Goal: Book appointment/travel/reservation

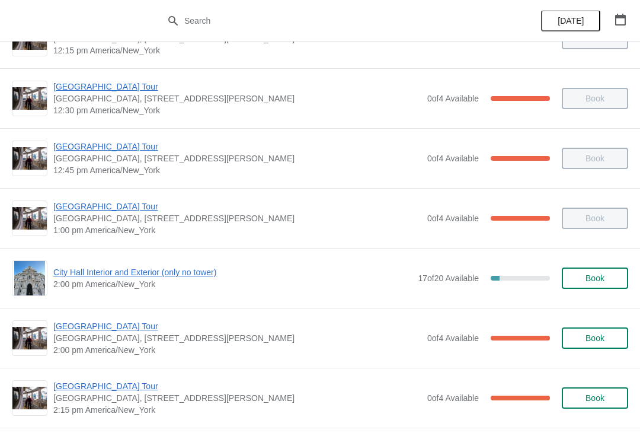
scroll to position [712, 0]
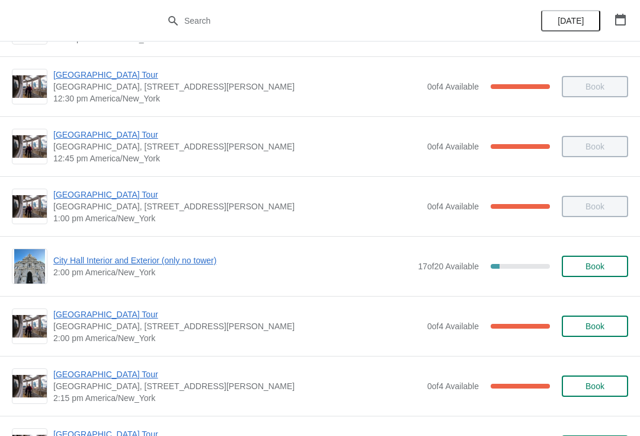
click at [122, 254] on span "City Hall Interior and Exterior (only no tower)" at bounding box center [232, 260] width 359 height 12
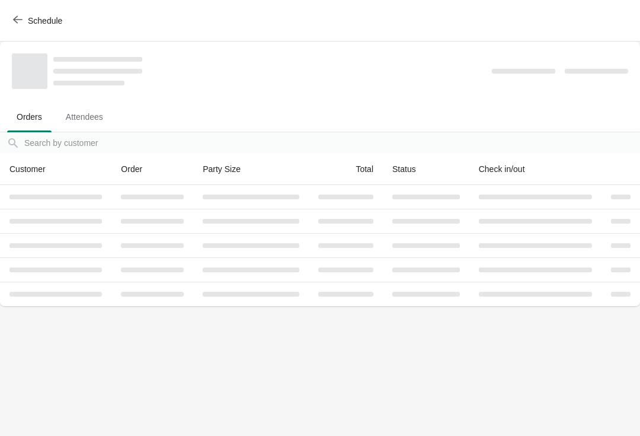
scroll to position [0, 0]
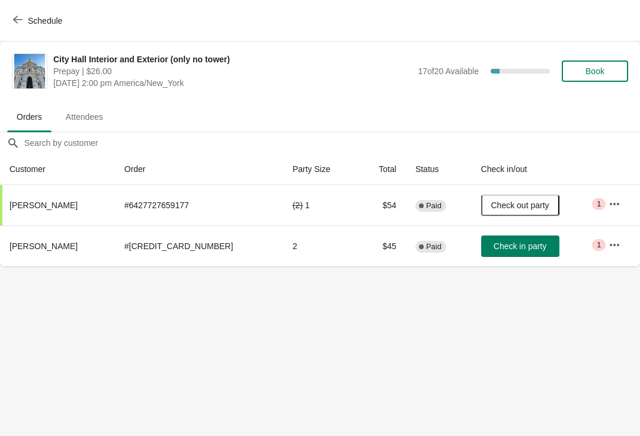
click at [505, 254] on button "Check in party" at bounding box center [520, 245] width 78 height 21
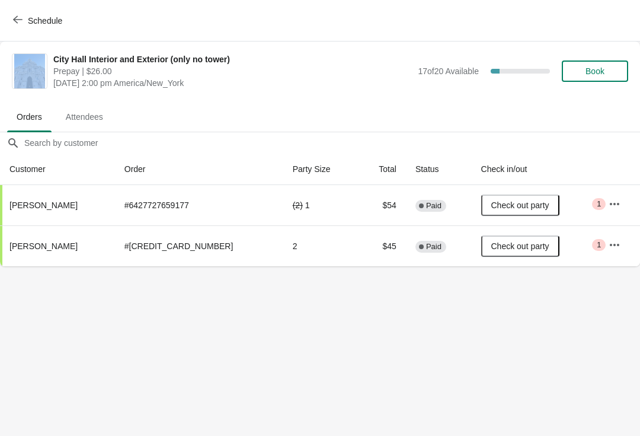
click at [16, 27] on button "Schedule" at bounding box center [39, 20] width 66 height 21
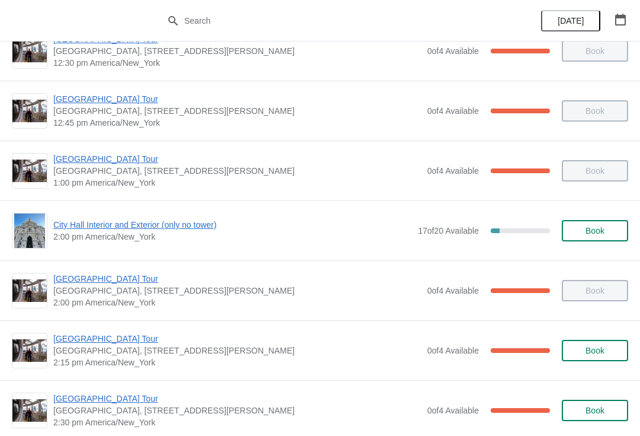
scroll to position [770, 0]
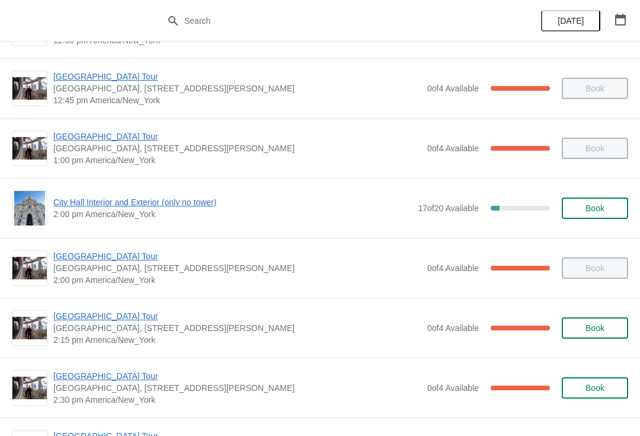
click at [100, 330] on span "[GEOGRAPHIC_DATA], [STREET_ADDRESS][PERSON_NAME]" at bounding box center [237, 328] width 368 height 12
click at [101, 317] on span "[GEOGRAPHIC_DATA] Tour" at bounding box center [237, 316] width 368 height 12
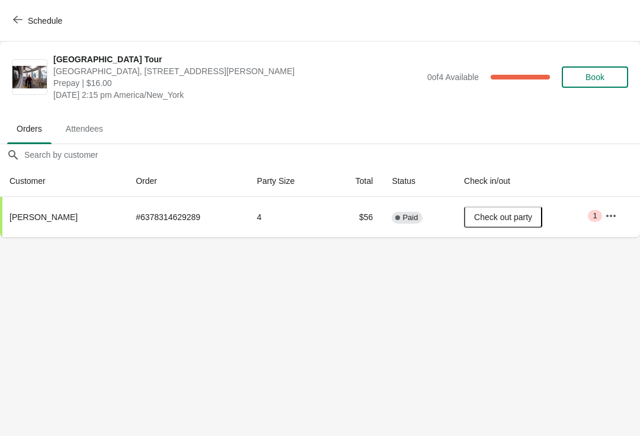
click at [42, 25] on span "Schedule" at bounding box center [45, 20] width 34 height 9
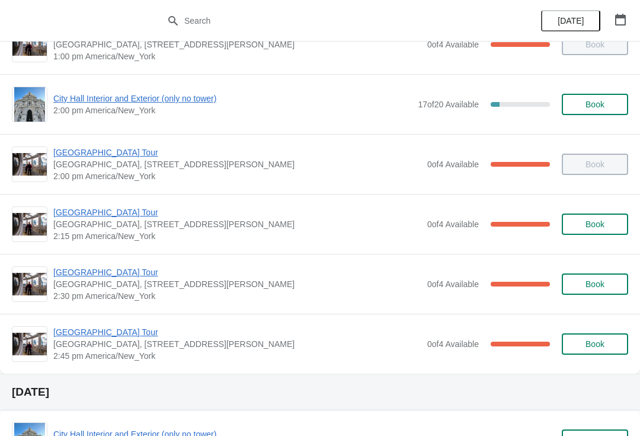
scroll to position [888, 0]
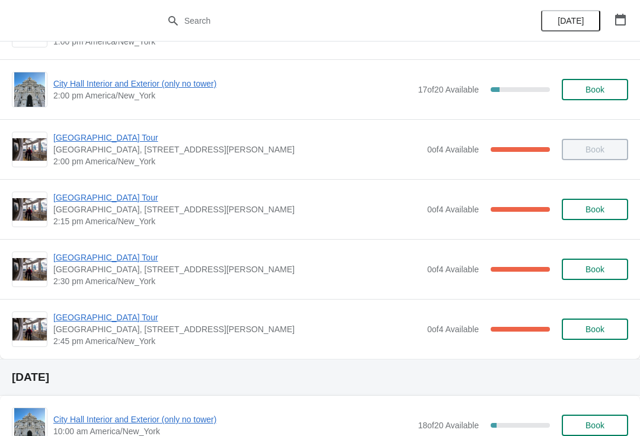
click at [111, 261] on span "[GEOGRAPHIC_DATA] Tour" at bounding box center [237, 257] width 368 height 12
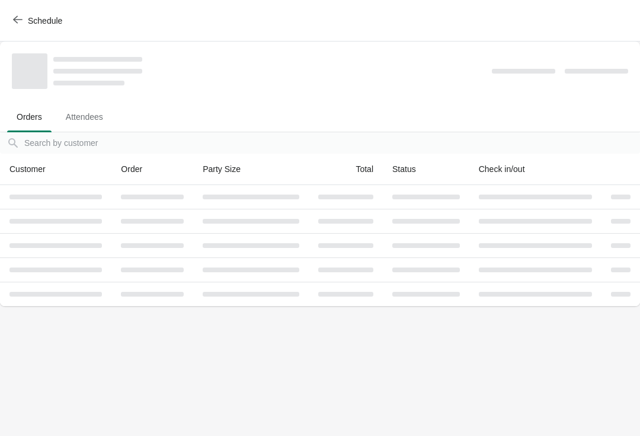
scroll to position [0, 0]
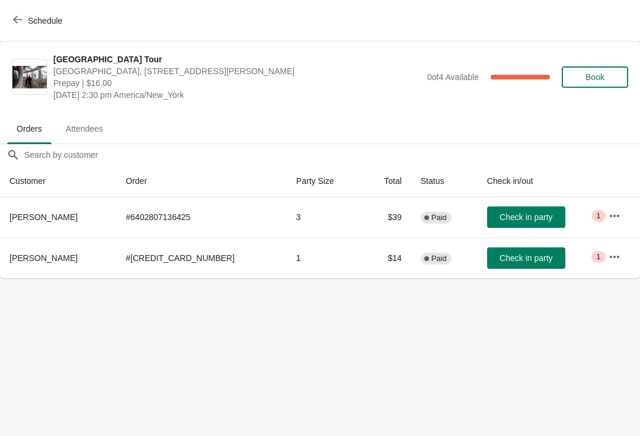
click at [20, 26] on button "Schedule" at bounding box center [39, 20] width 66 height 21
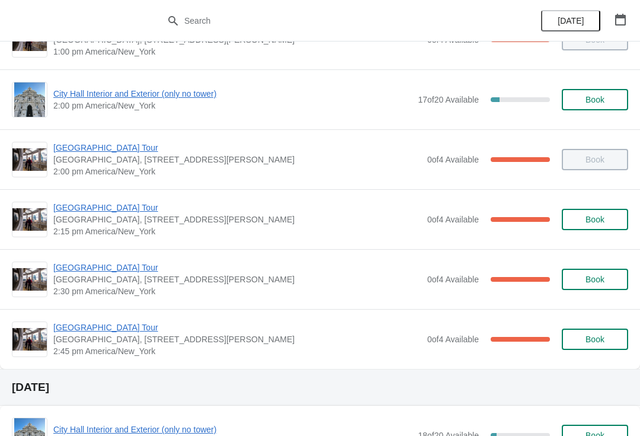
scroll to position [910, 0]
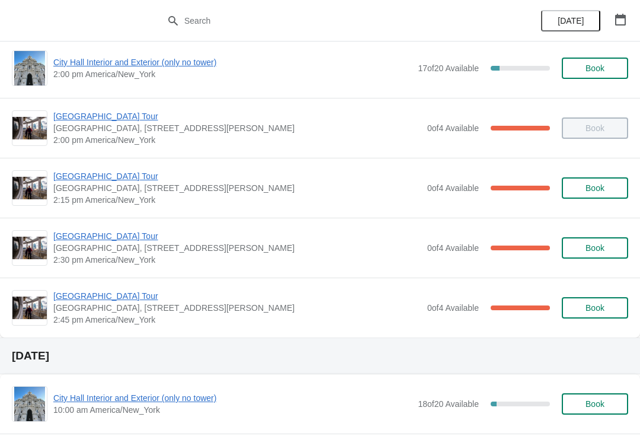
click at [116, 300] on span "[GEOGRAPHIC_DATA] Tour" at bounding box center [237, 296] width 368 height 12
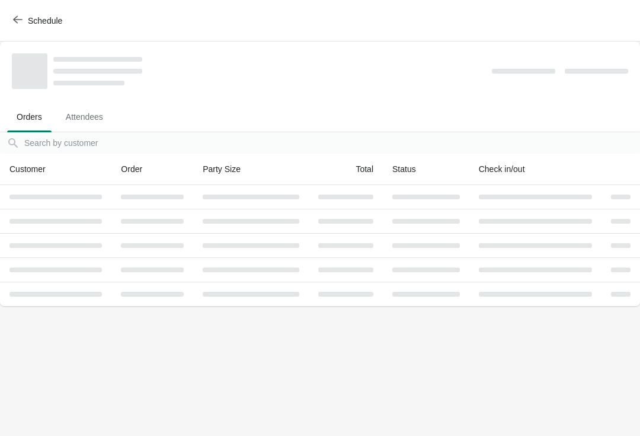
scroll to position [0, 0]
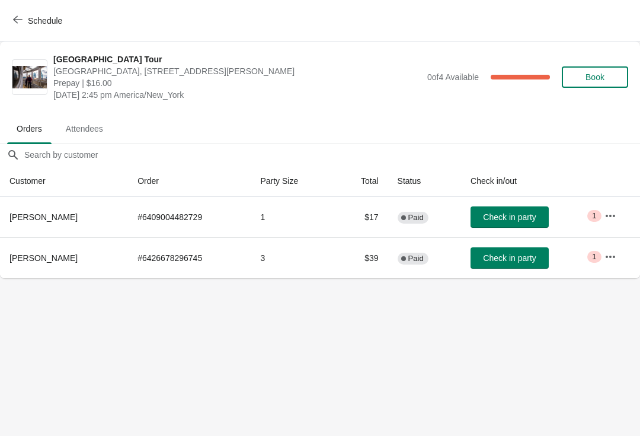
click at [34, 19] on span "Schedule" at bounding box center [45, 20] width 34 height 9
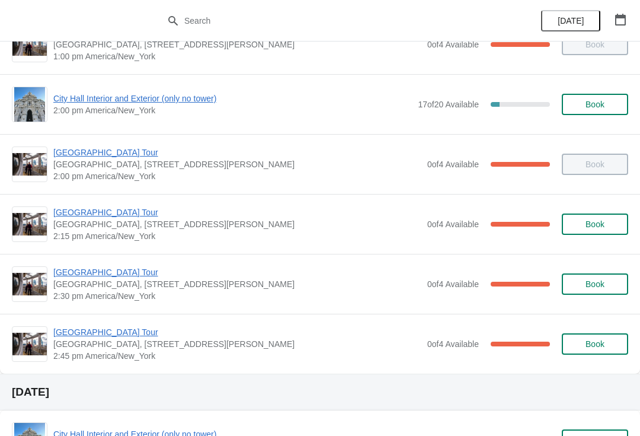
scroll to position [901, 0]
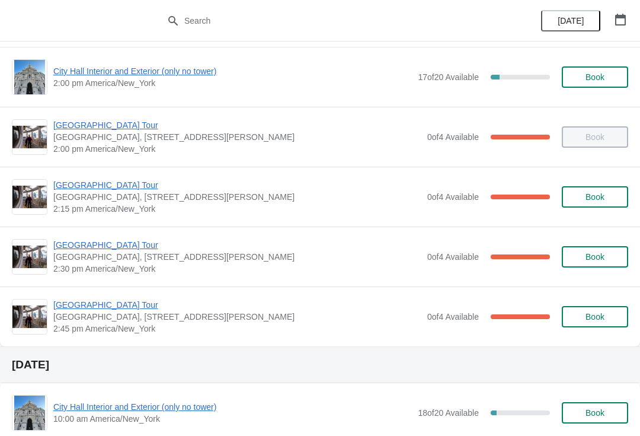
click at [94, 186] on span "[GEOGRAPHIC_DATA] Tour" at bounding box center [237, 185] width 368 height 12
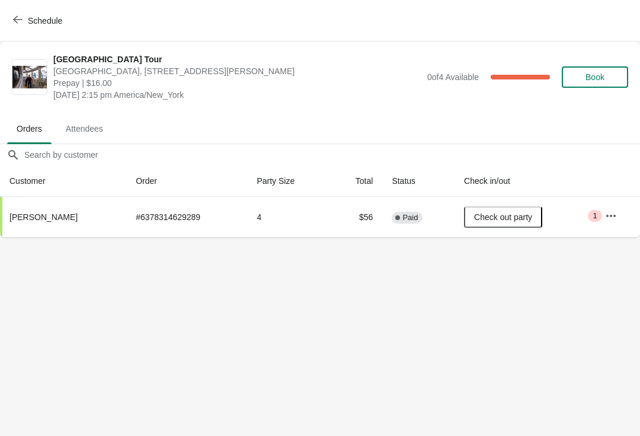
scroll to position [0, 0]
click at [47, 30] on button "Schedule" at bounding box center [39, 20] width 66 height 21
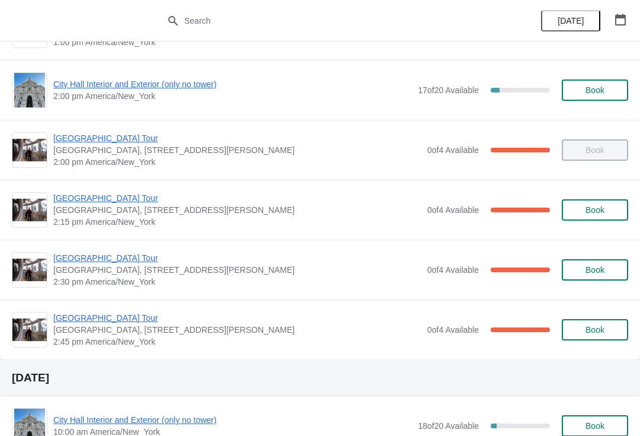
scroll to position [852, 0]
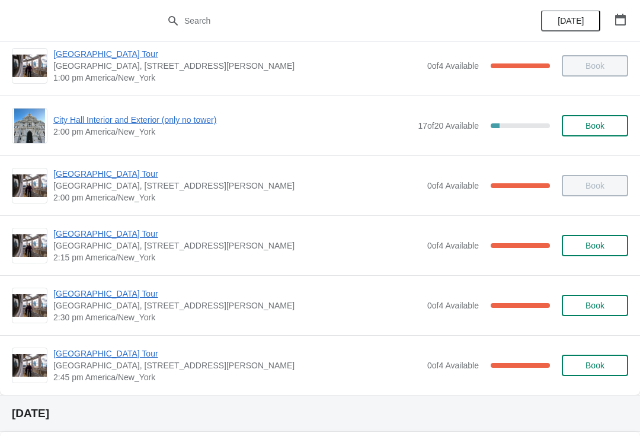
click at [112, 294] on span "[GEOGRAPHIC_DATA] Tour" at bounding box center [237, 294] width 368 height 12
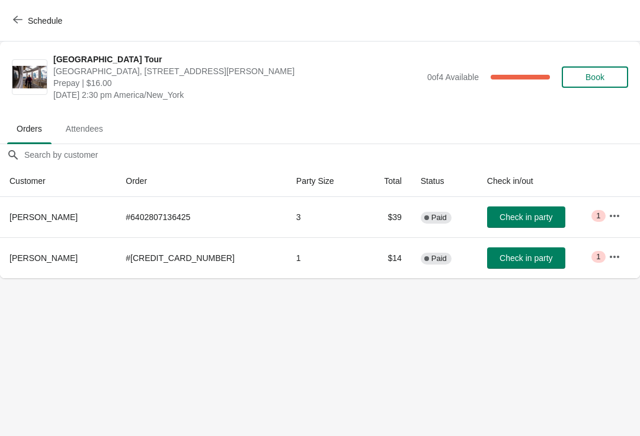
scroll to position [0, 0]
click at [44, 22] on span "Schedule" at bounding box center [45, 20] width 34 height 9
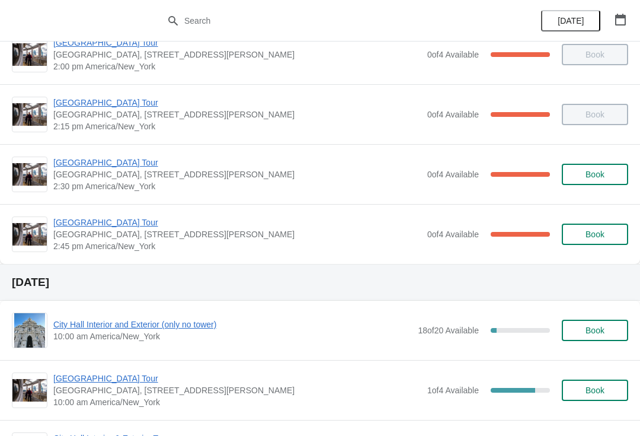
scroll to position [996, 0]
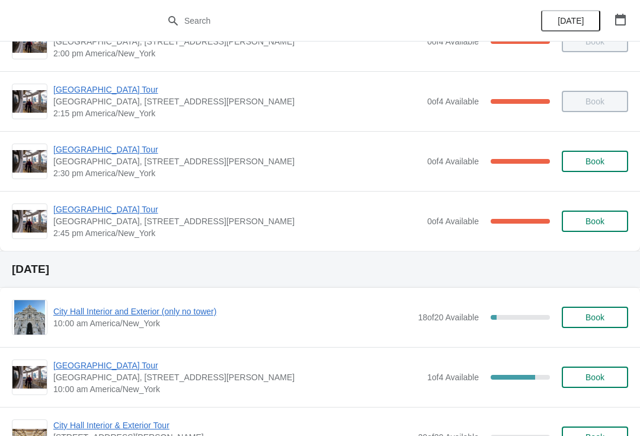
click at [109, 212] on span "[GEOGRAPHIC_DATA] Tour" at bounding box center [237, 209] width 368 height 12
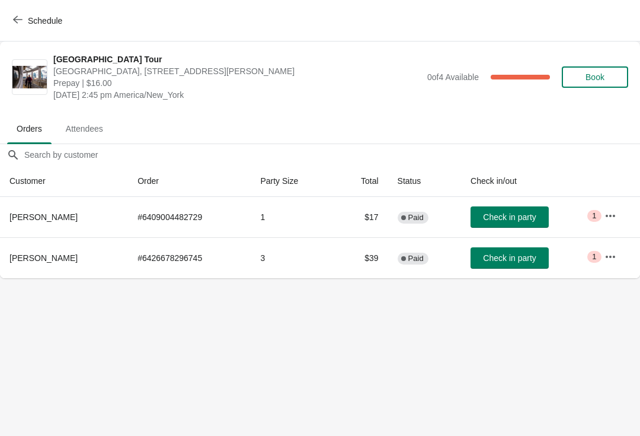
scroll to position [0, 0]
click at [525, 212] on span "Check in party" at bounding box center [509, 216] width 53 height 9
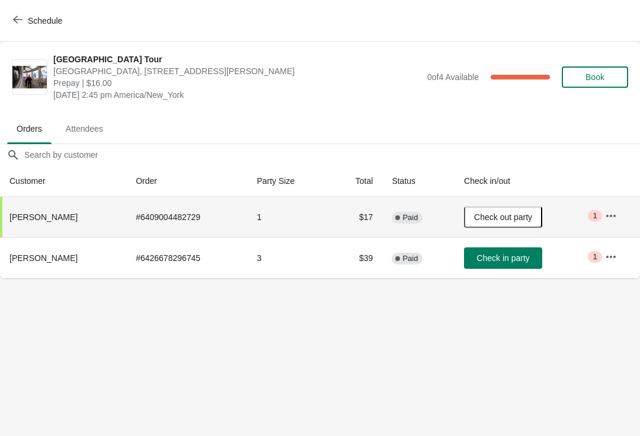
click at [41, 20] on span "Schedule" at bounding box center [45, 20] width 34 height 9
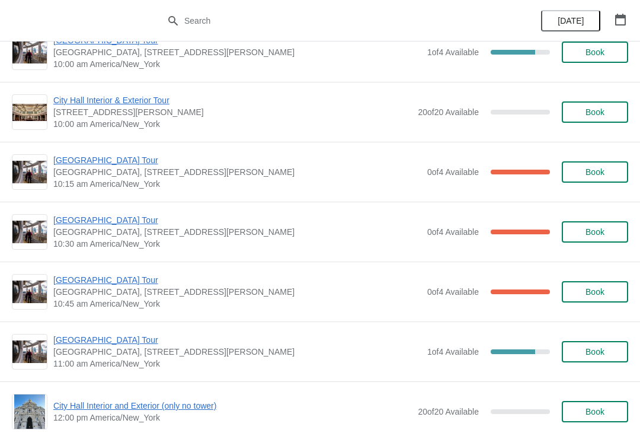
scroll to position [1414, 0]
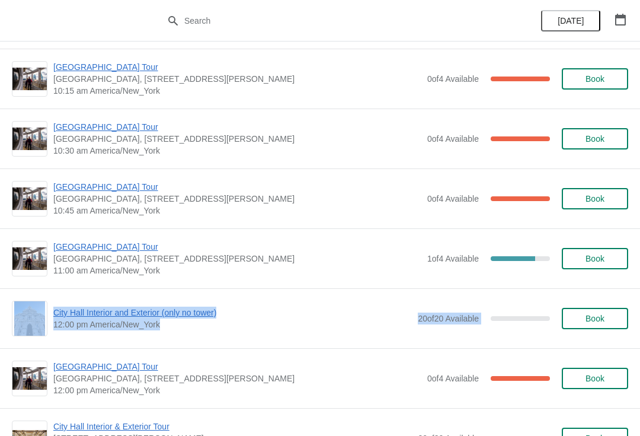
click at [514, 287] on div "[GEOGRAPHIC_DATA] [GEOGRAPHIC_DATA], [STREET_ADDRESS][PERSON_NAME] 11:00 am Ame…" at bounding box center [320, 258] width 640 height 60
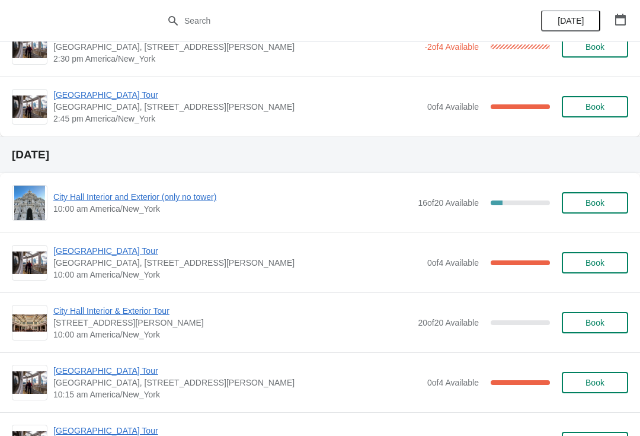
scroll to position [2285, 0]
click at [404, 305] on span "City Hall Interior & Exterior Tour" at bounding box center [232, 310] width 359 height 12
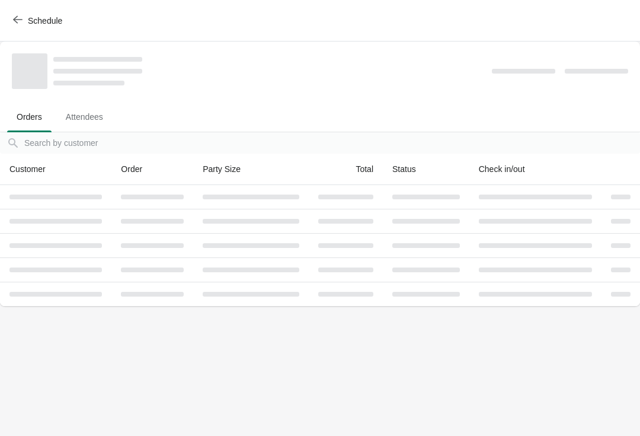
scroll to position [0, 0]
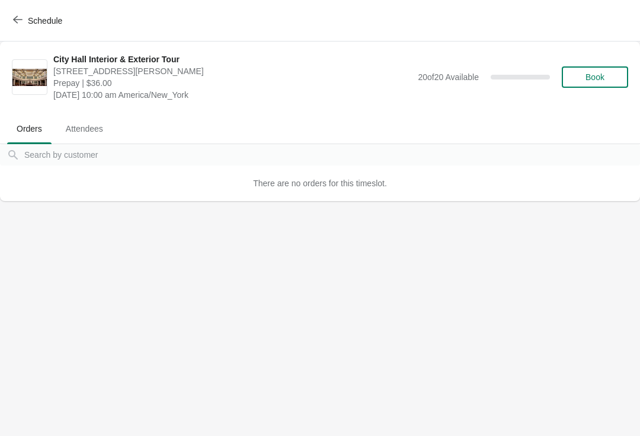
click at [62, 16] on span "Schedule" at bounding box center [45, 20] width 34 height 9
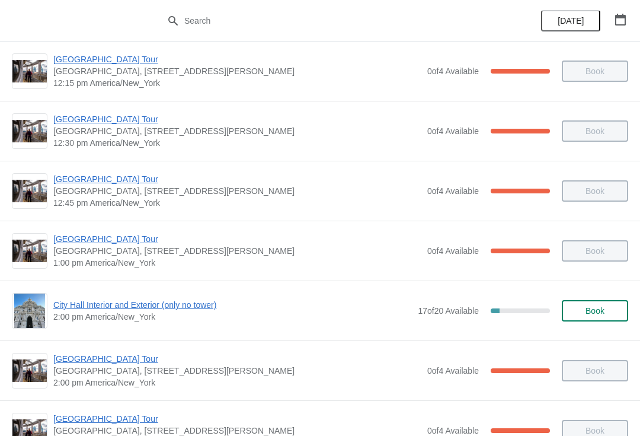
scroll to position [843, 0]
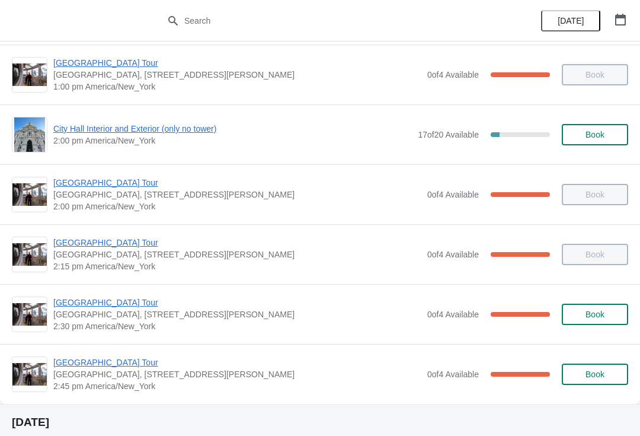
click at [74, 308] on span "[GEOGRAPHIC_DATA] Tour" at bounding box center [237, 302] width 368 height 12
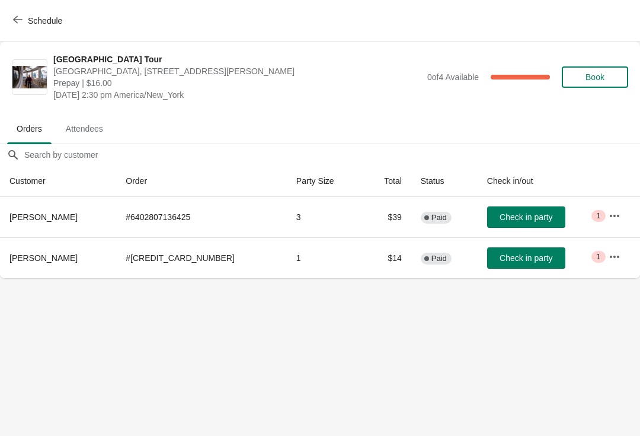
scroll to position [0, 0]
click at [44, 31] on button "Schedule" at bounding box center [39, 20] width 66 height 21
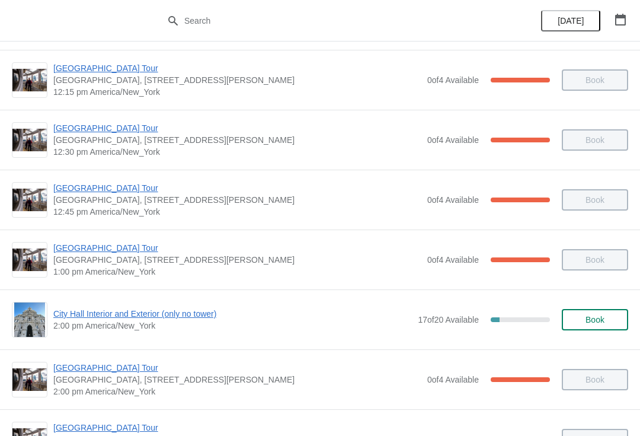
scroll to position [877, 0]
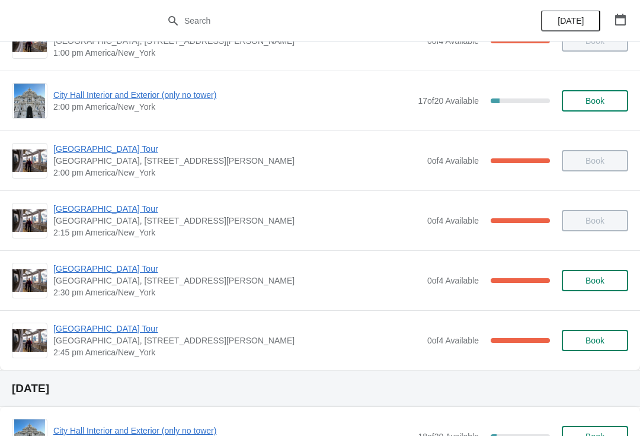
click at [103, 334] on span "[GEOGRAPHIC_DATA] Tour" at bounding box center [237, 329] width 368 height 12
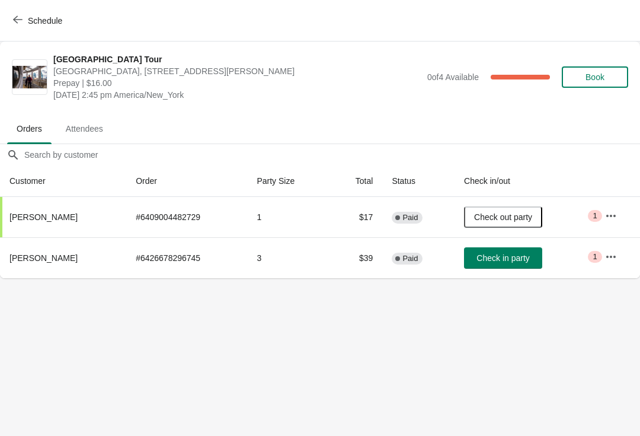
scroll to position [0, 0]
click at [506, 254] on span "Check in party" at bounding box center [503, 257] width 53 height 9
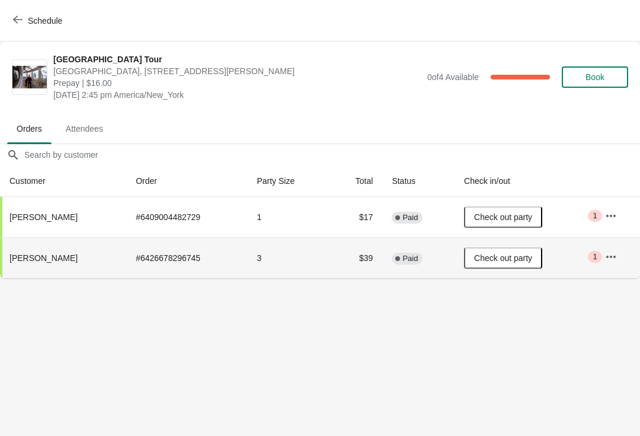
click at [28, 23] on span "Schedule" at bounding box center [45, 20] width 34 height 9
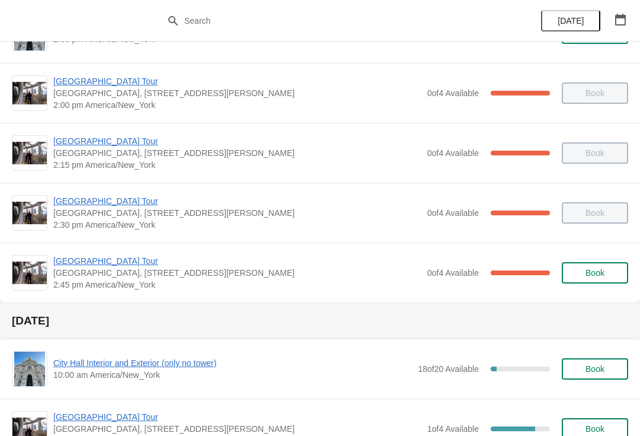
scroll to position [943, 0]
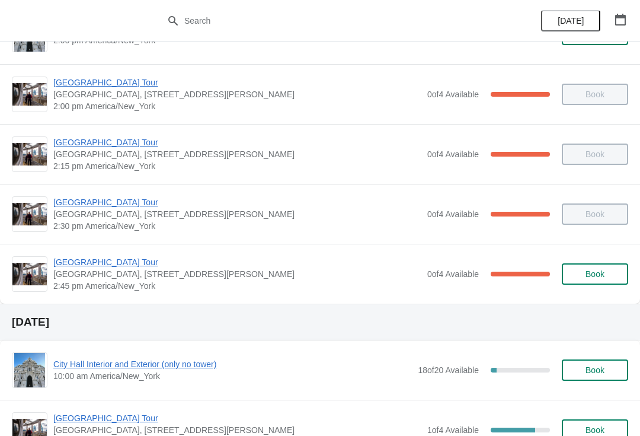
click at [101, 202] on span "[GEOGRAPHIC_DATA] Tour" at bounding box center [237, 202] width 368 height 12
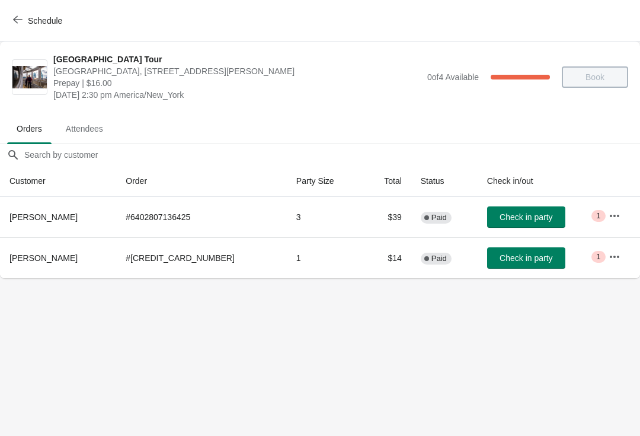
scroll to position [0, 0]
